Goal: Task Accomplishment & Management: Use online tool/utility

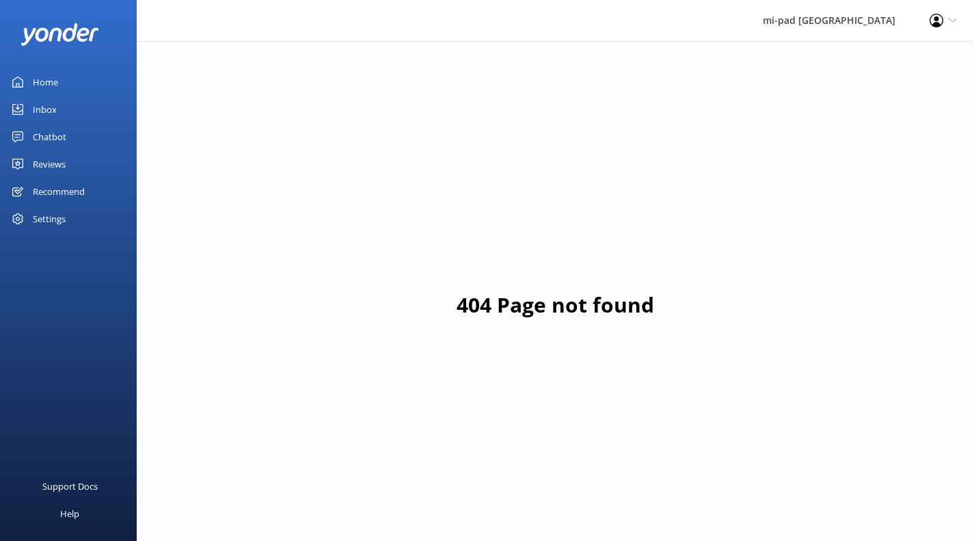
click at [56, 134] on div "Chatbot" at bounding box center [50, 136] width 34 height 27
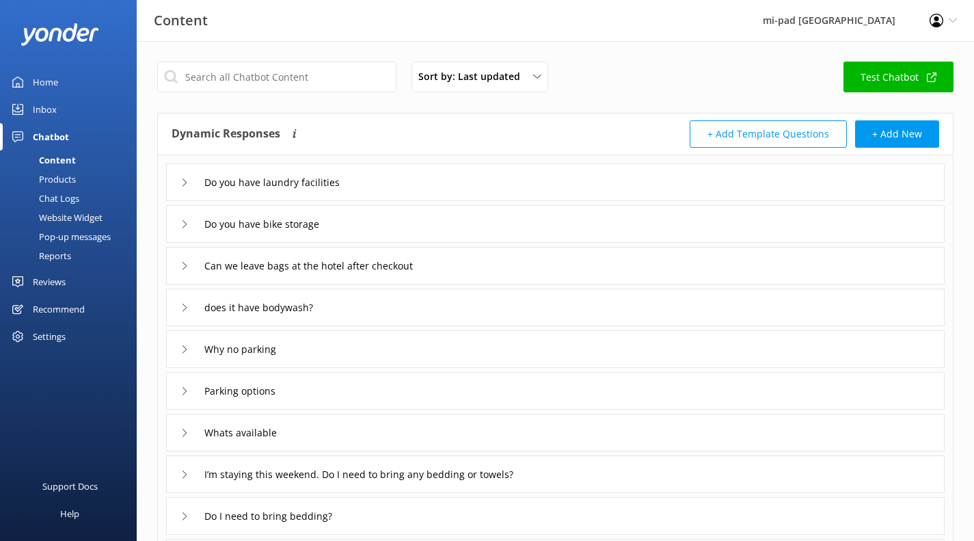
click at [51, 93] on div "Home" at bounding box center [45, 81] width 25 height 27
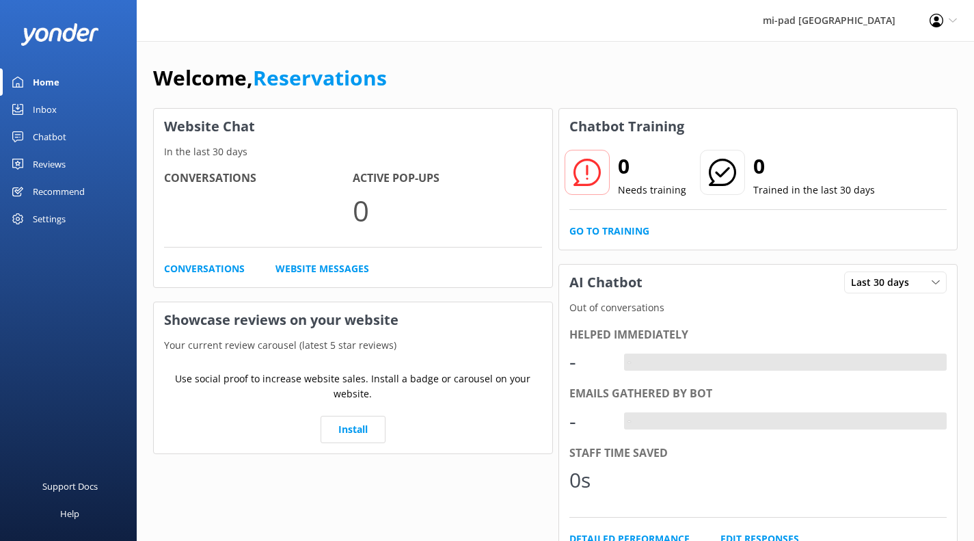
click at [44, 140] on div "Chatbot" at bounding box center [50, 136] width 34 height 27
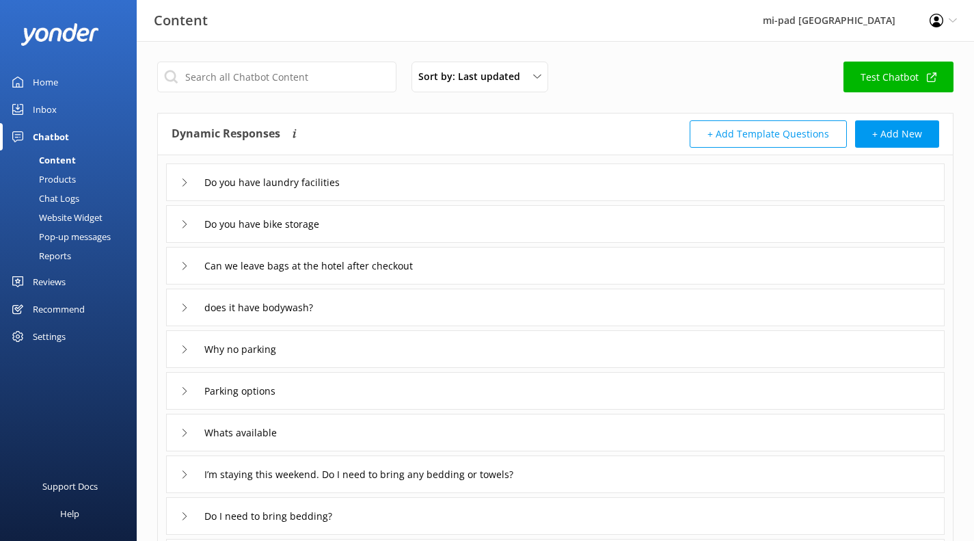
click at [68, 196] on div "Chat Logs" at bounding box center [43, 198] width 71 height 19
